Goal: Transaction & Acquisition: Purchase product/service

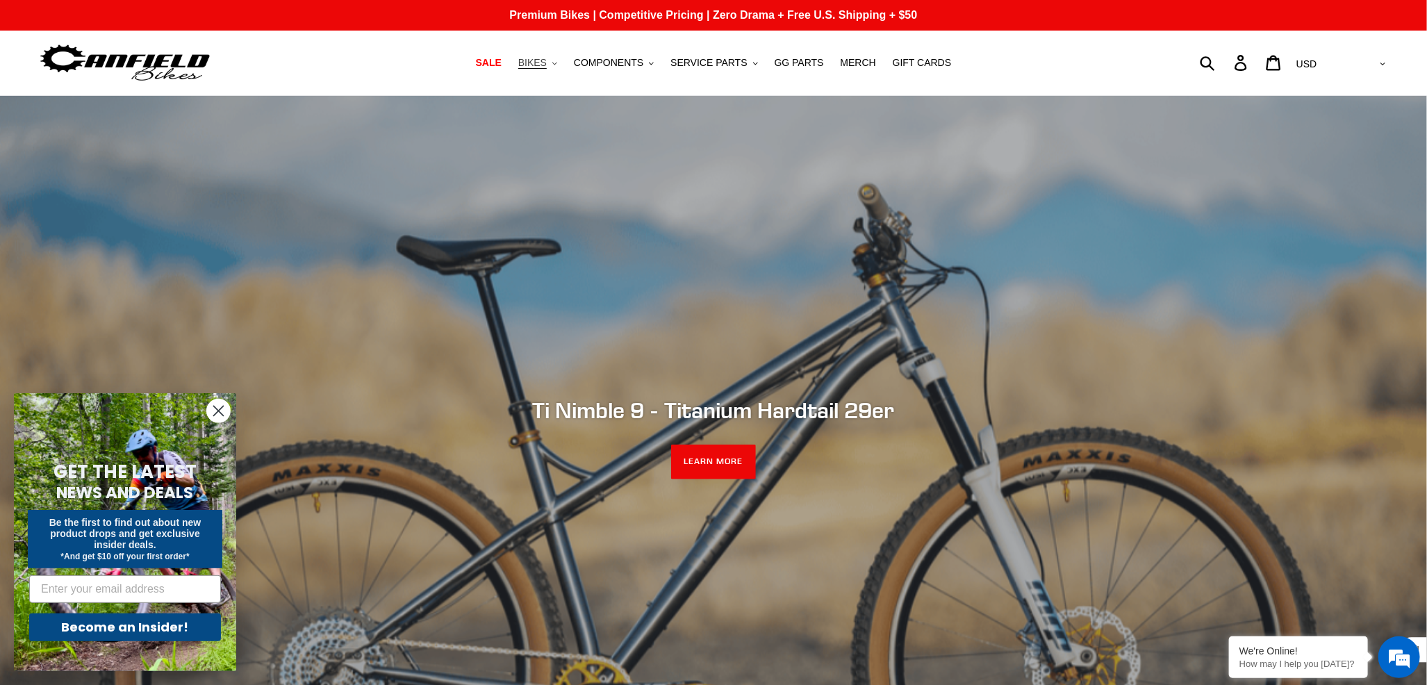
click at [551, 58] on button "BIKES .cls-1{fill:#231f20}" at bounding box center [537, 62] width 53 height 19
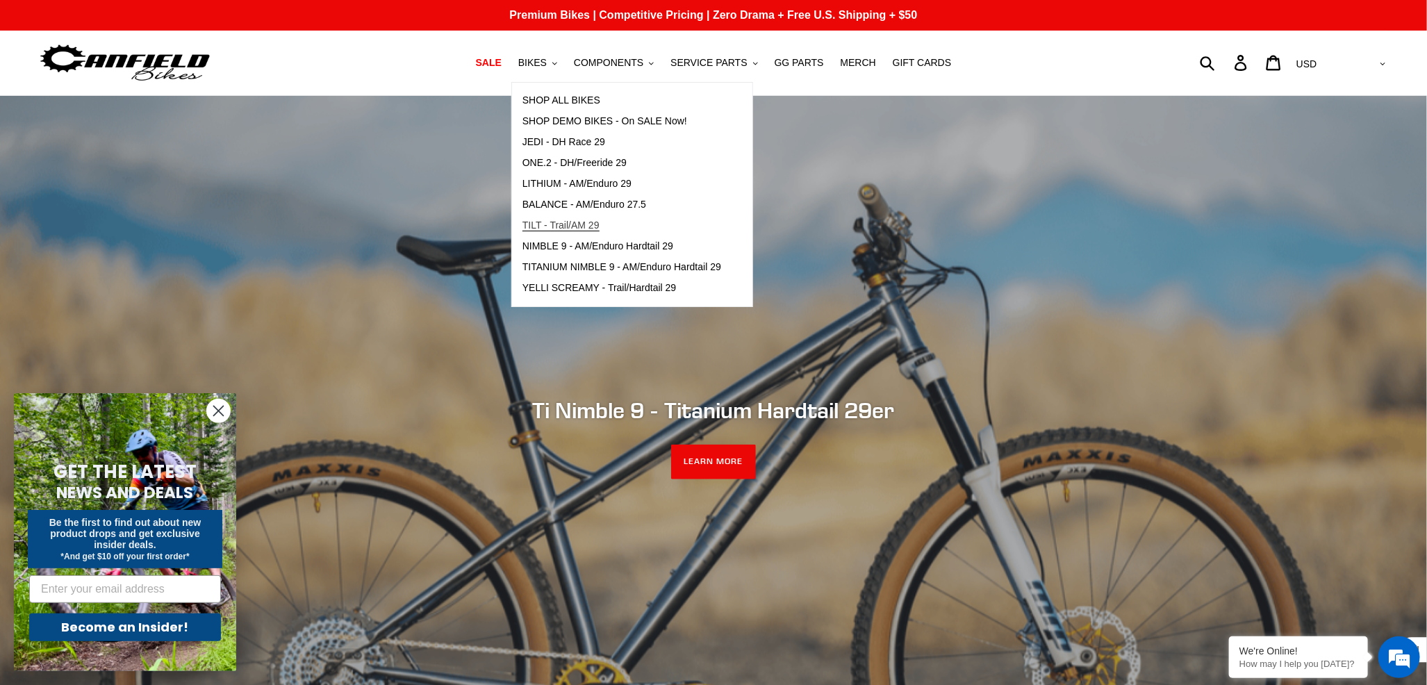
click at [580, 228] on span "TILT - Trail/AM 29" at bounding box center [560, 226] width 77 height 12
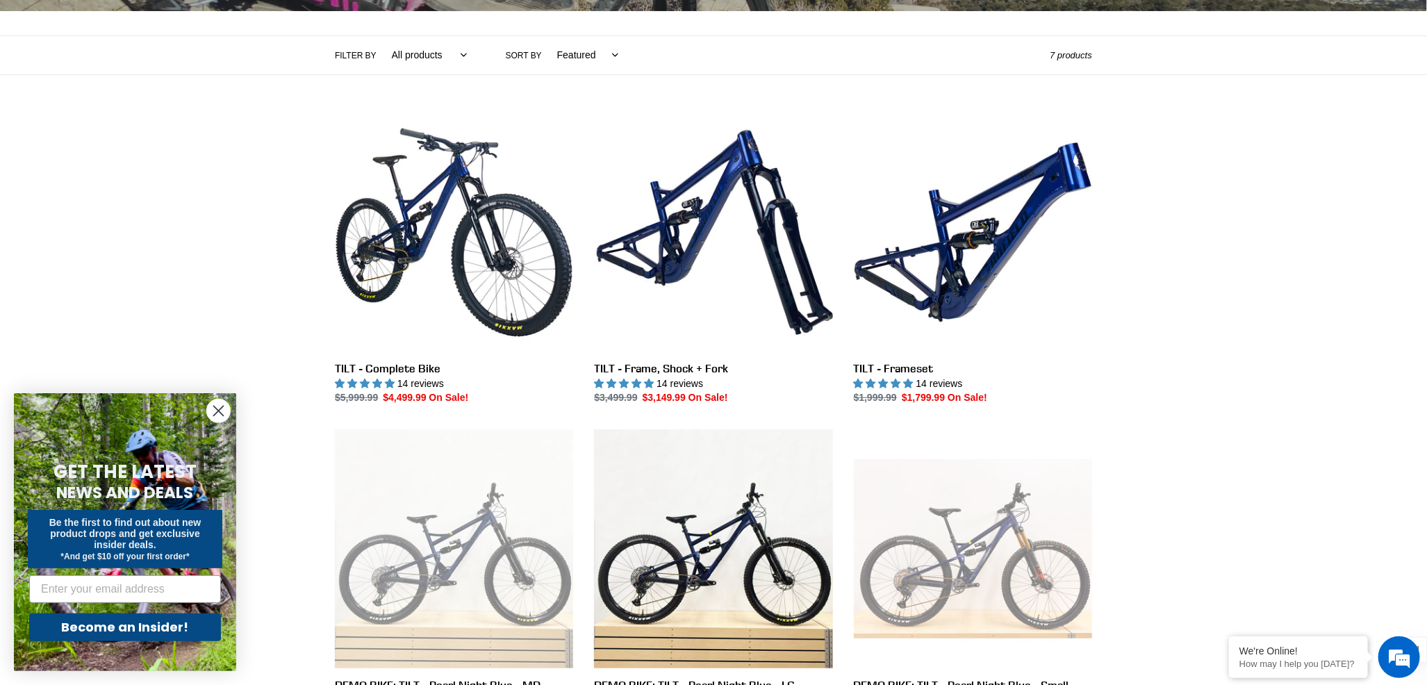
scroll to position [372, 0]
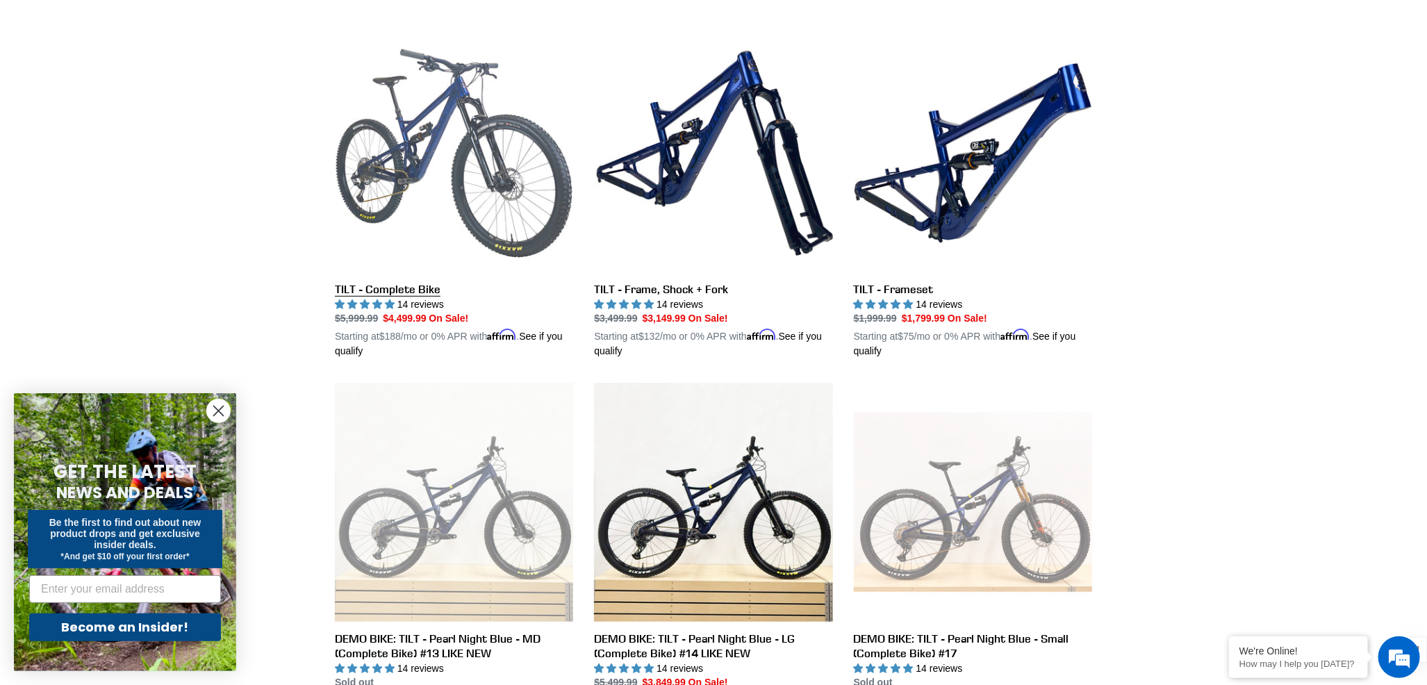
click at [472, 149] on link "TILT - Complete Bike" at bounding box center [454, 196] width 238 height 325
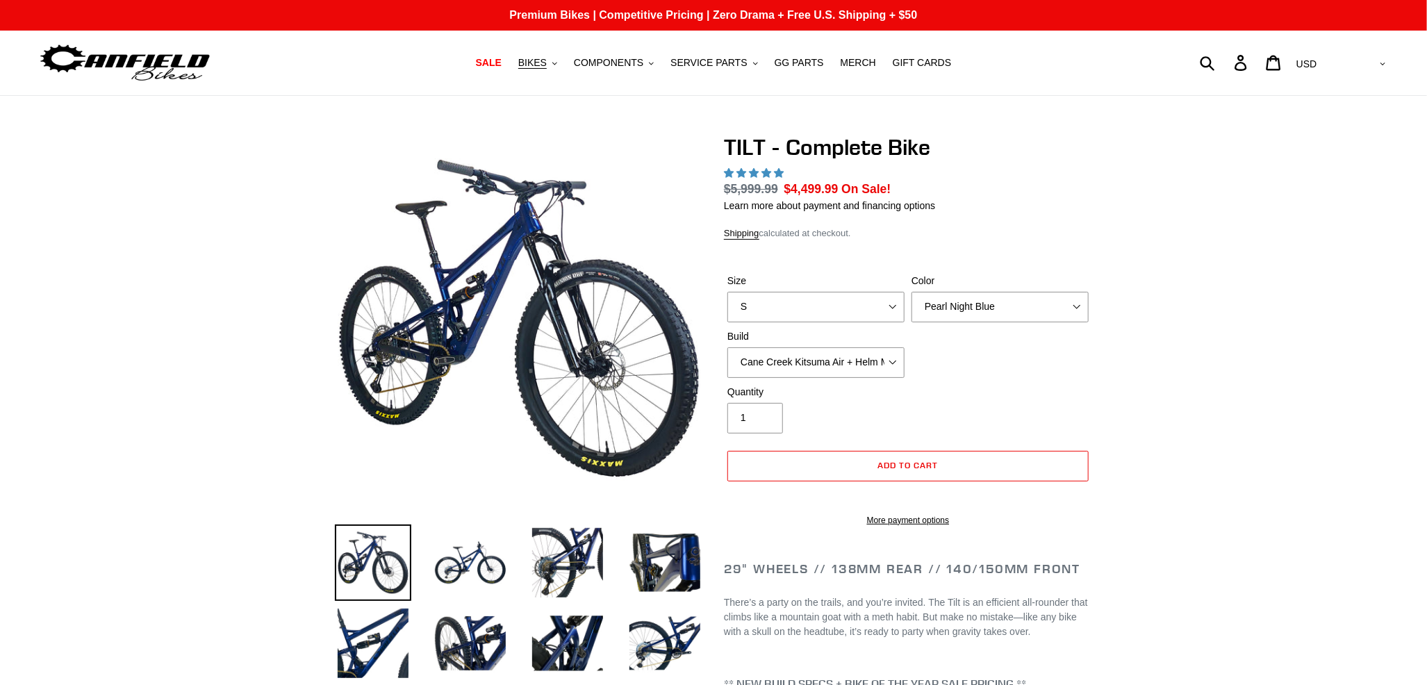
select select "highest-rating"
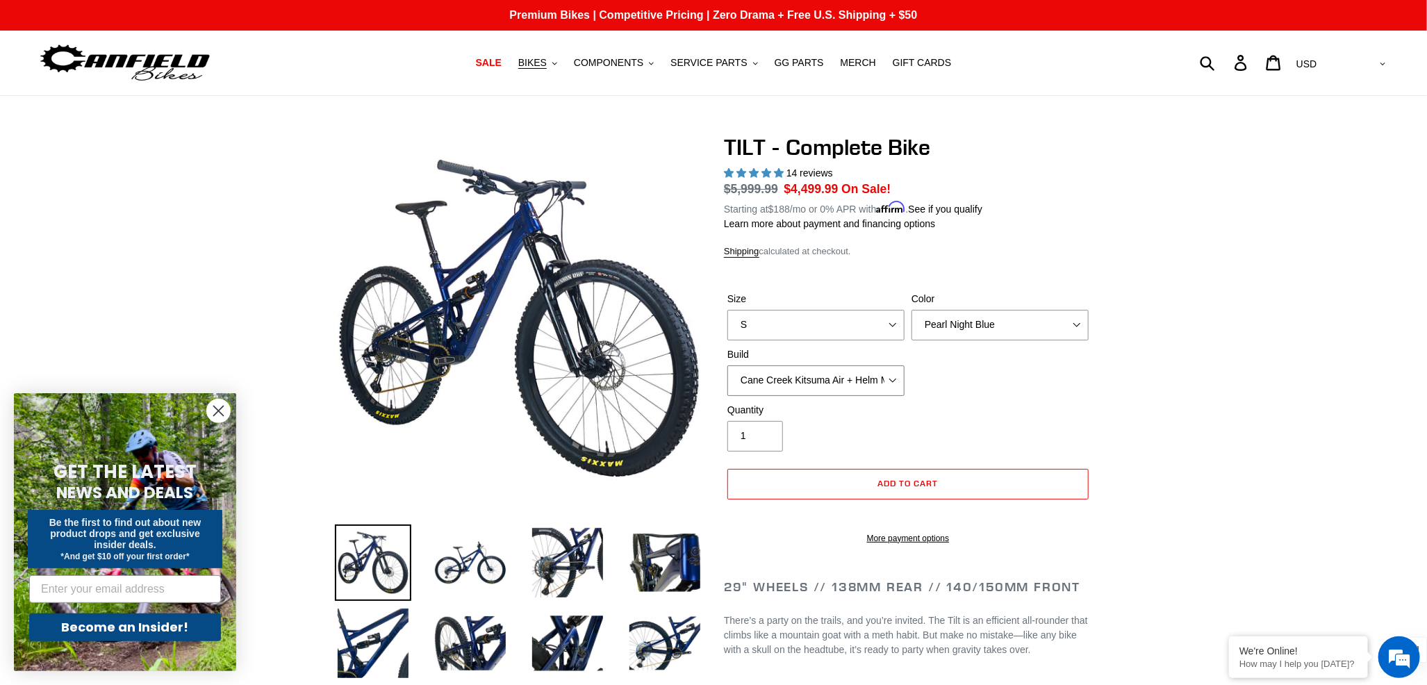
click at [859, 379] on select "Cane Creek Kitsuma Air + Helm MKII 140 + SRAM GX Cane Creek Kitsuma Air + Helm …" at bounding box center [815, 380] width 177 height 31
select select "RockShox SD ULT + Pike ULT 140 + Shimano XT"
click at [727, 365] on select "Cane Creek Kitsuma Air + Helm MKII 140 + SRAM GX Cane Creek Kitsuma Air + Helm …" at bounding box center [815, 380] width 177 height 31
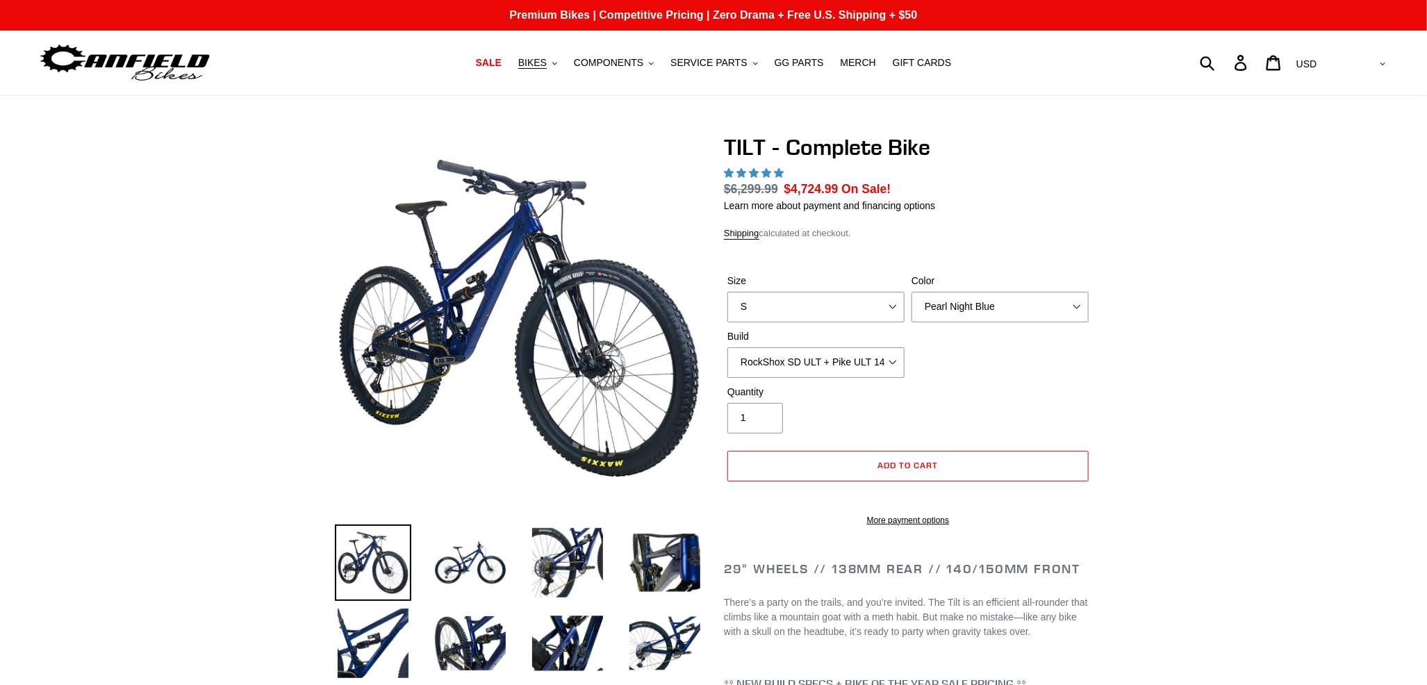
select select "highest-rating"
